Goal: Entertainment & Leisure: Browse casually

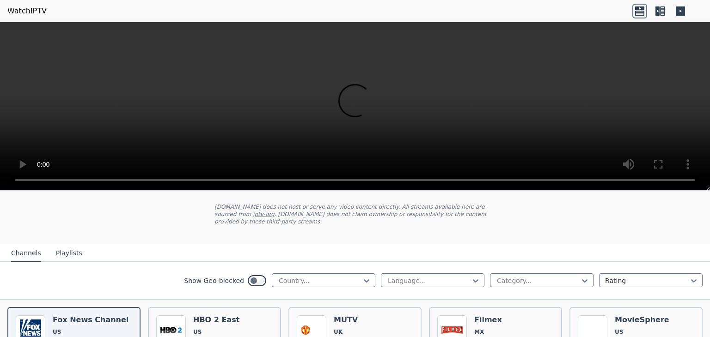
scroll to position [49, 0]
click at [362, 276] on icon at bounding box center [366, 280] width 9 height 9
type input "*****"
click at [320, 293] on div "[GEOGRAPHIC_DATA]" at bounding box center [324, 301] width 104 height 17
click at [544, 277] on div "Category..." at bounding box center [542, 280] width 104 height 14
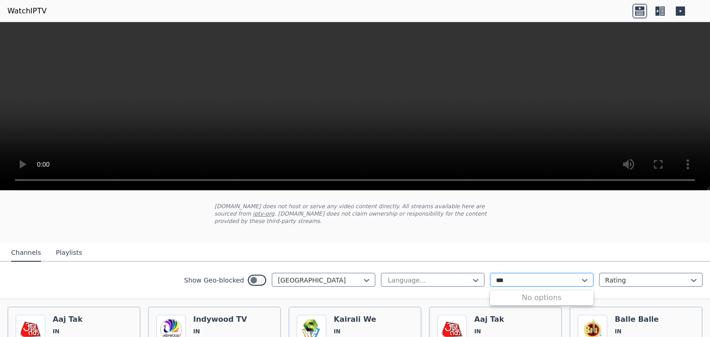
type input "****"
click at [549, 293] on div "Sports" at bounding box center [542, 301] width 104 height 17
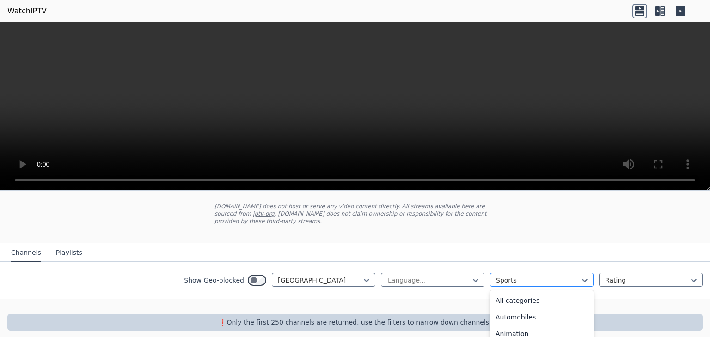
click at [545, 276] on div at bounding box center [538, 280] width 84 height 9
click at [537, 276] on div at bounding box center [538, 280] width 84 height 9
drag, startPoint x: 537, startPoint y: 273, endPoint x: 539, endPoint y: 263, distance: 9.9
click at [538, 273] on div "Sports" at bounding box center [542, 280] width 104 height 14
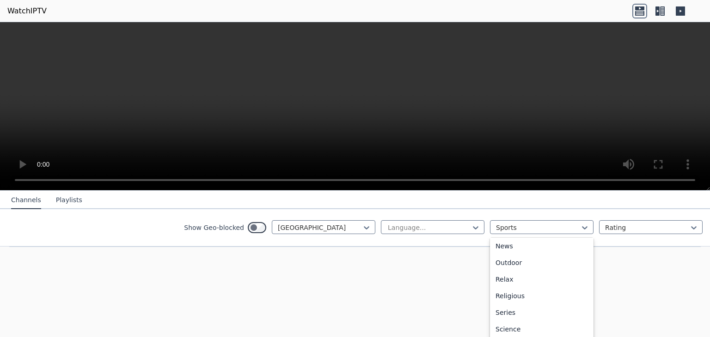
scroll to position [40, 0]
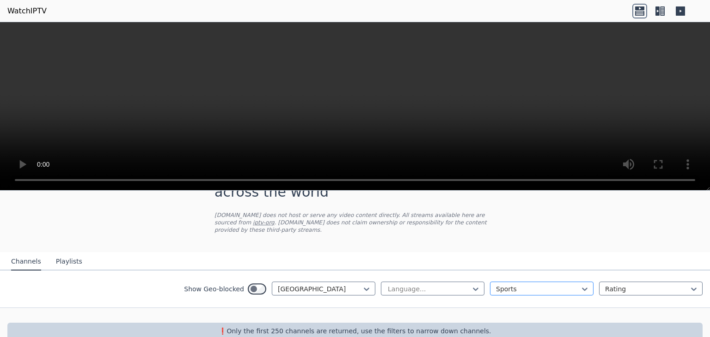
click at [499, 285] on div at bounding box center [538, 289] width 84 height 9
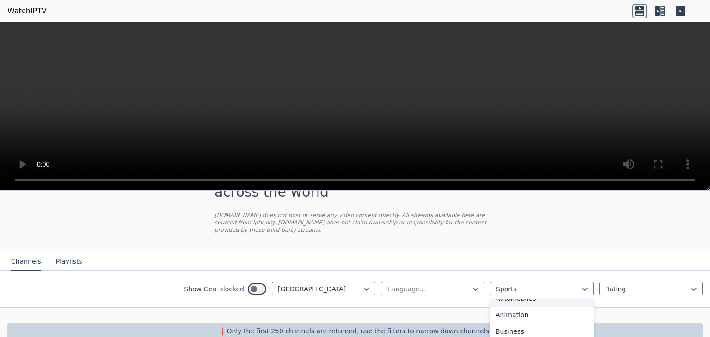
scroll to position [0, 0]
click at [525, 306] on div "All categories" at bounding box center [542, 309] width 104 height 17
